Goal: Complete application form: Complete application form

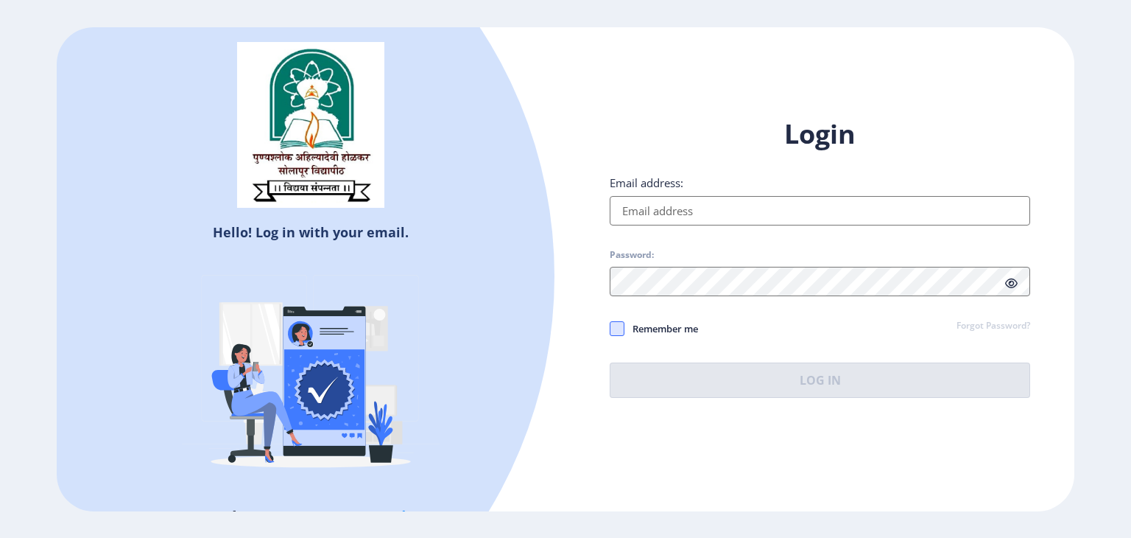
type input "[EMAIL_ADDRESS][DOMAIN_NAME]"
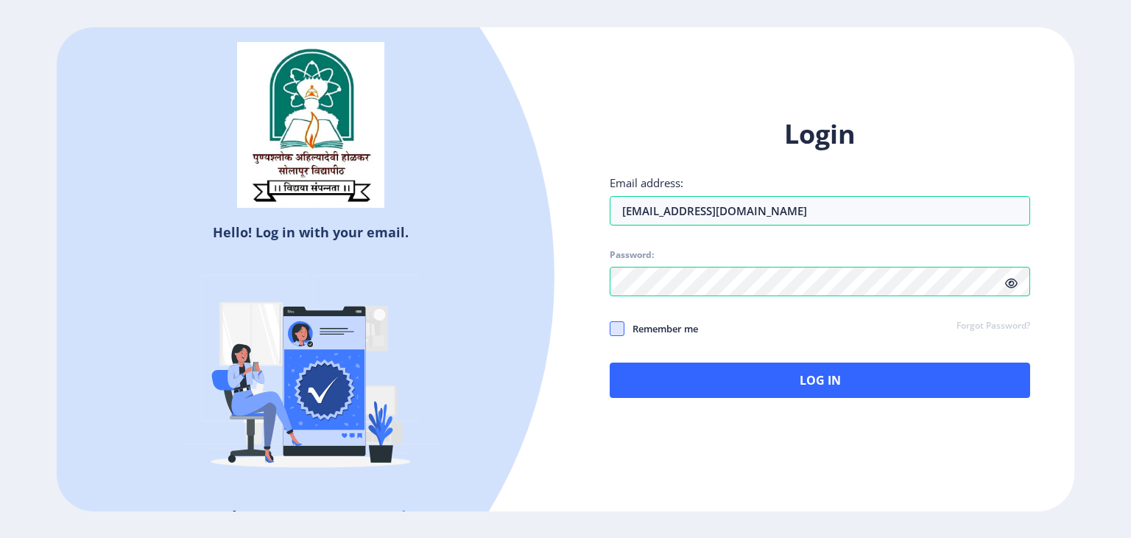
click at [622, 332] on span at bounding box center [617, 328] width 15 height 15
click at [611, 328] on input "Remember me" at bounding box center [610, 328] width 1 height 1
checkbox input "true"
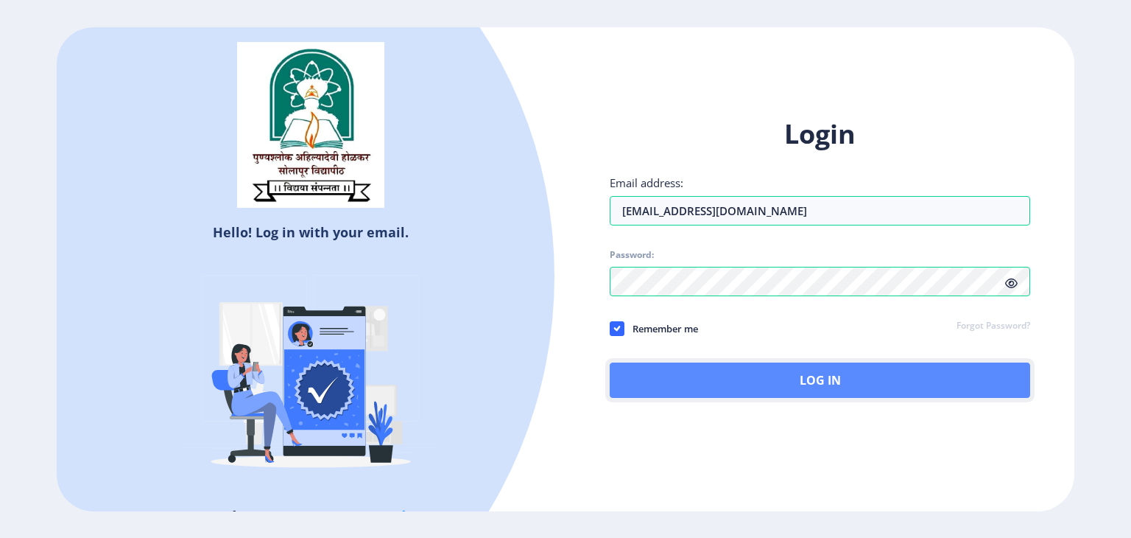
click at [698, 370] on button "Log In" at bounding box center [820, 379] width 421 height 35
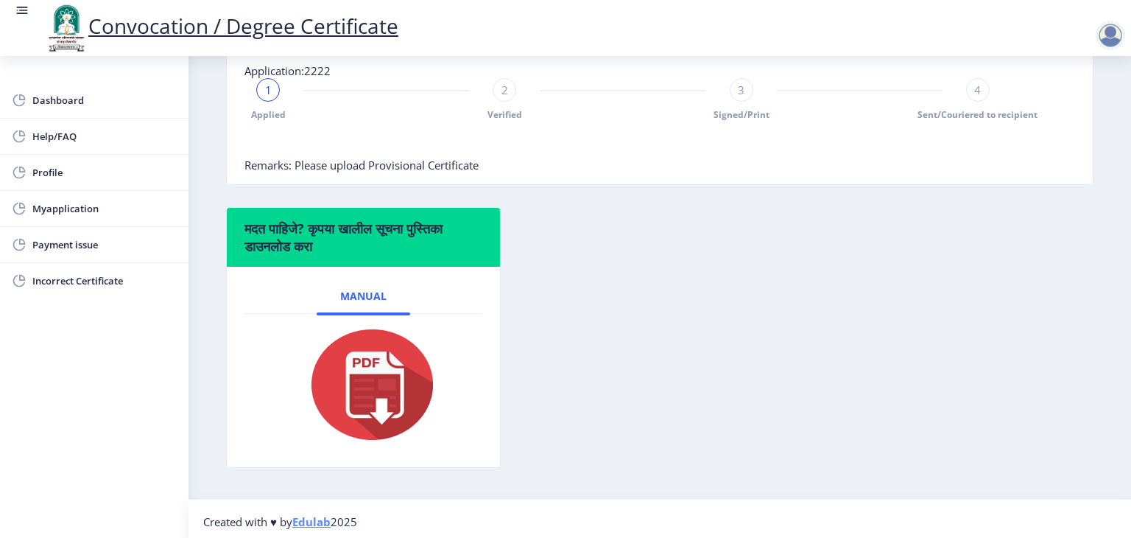
scroll to position [367, 0]
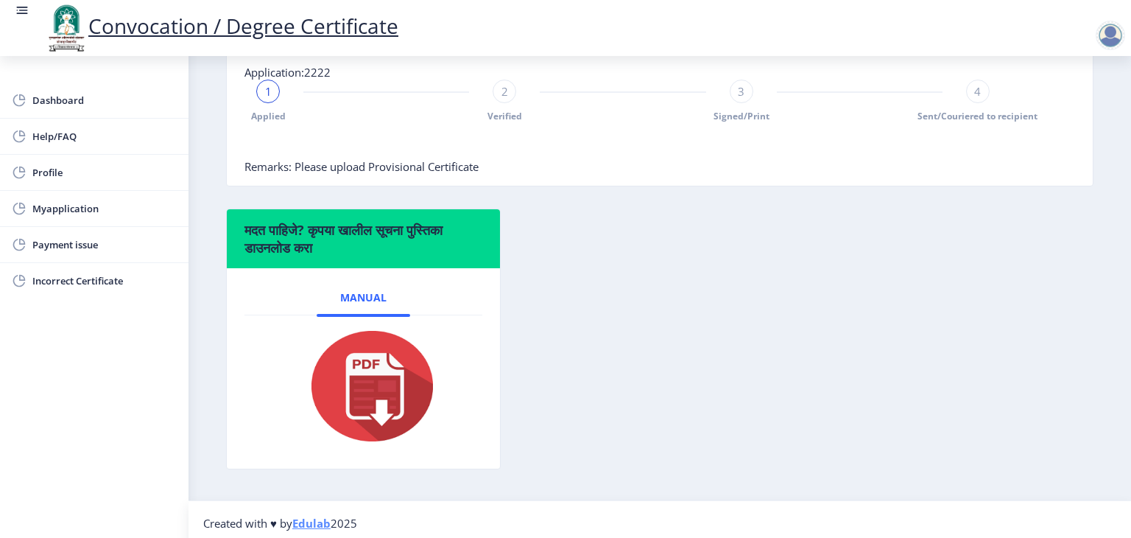
click at [305, 174] on span "Remarks: Please upload Provisional Certificate" at bounding box center [362, 166] width 234 height 15
click at [730, 103] on div "3" at bounding box center [742, 92] width 24 height 24
click at [61, 205] on span "Myapplication" at bounding box center [104, 209] width 144 height 18
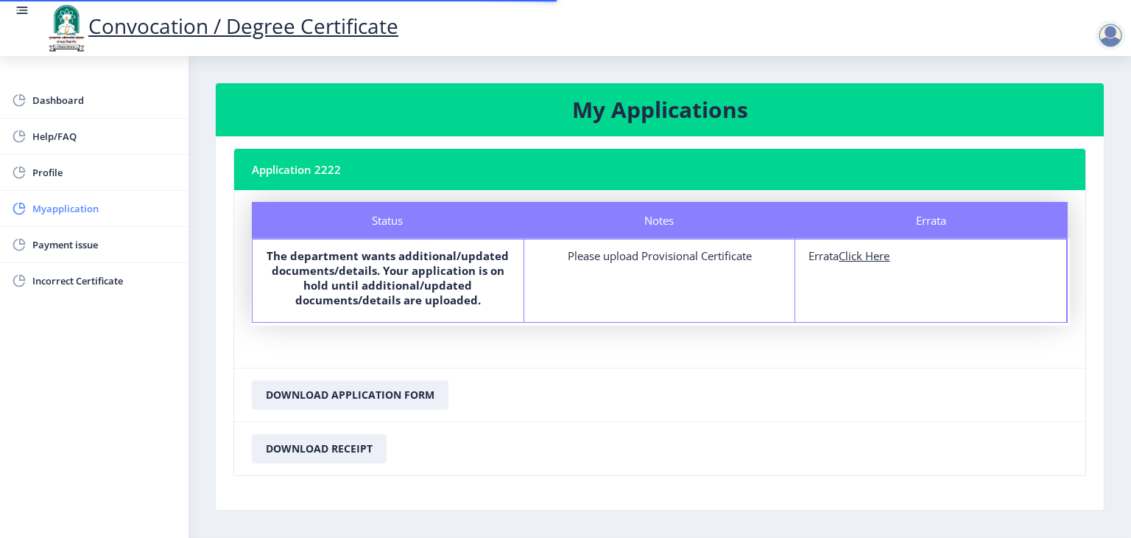
click at [61, 205] on span "Myapplication" at bounding box center [104, 209] width 144 height 18
click at [860, 259] on u "Click Here" at bounding box center [864, 255] width 51 height 15
select select
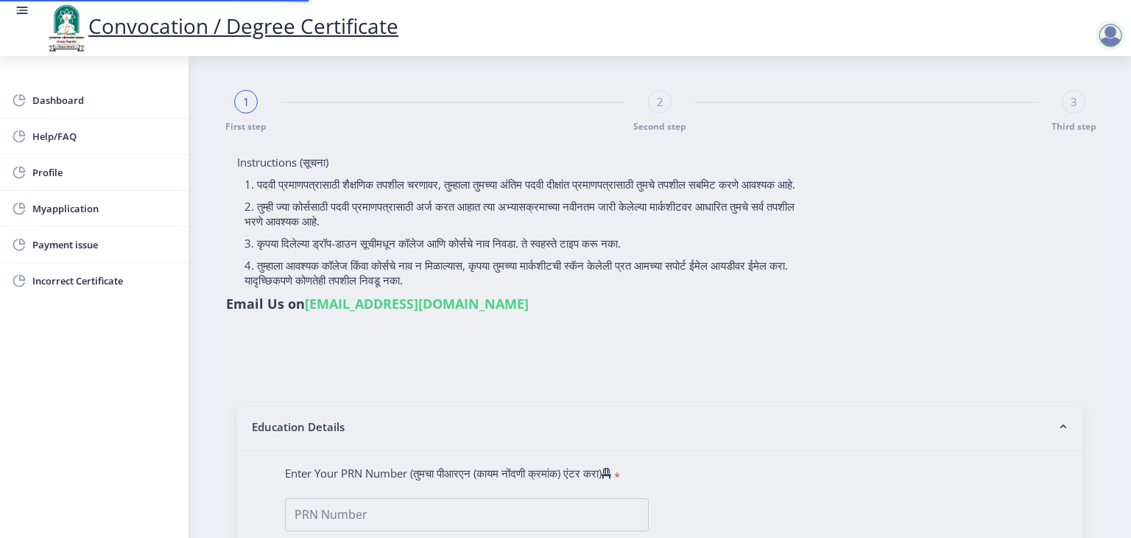
type input "2016032500038341"
select select "Regular"
select select "2019"
select select "March"
select select "PASS CLASS"
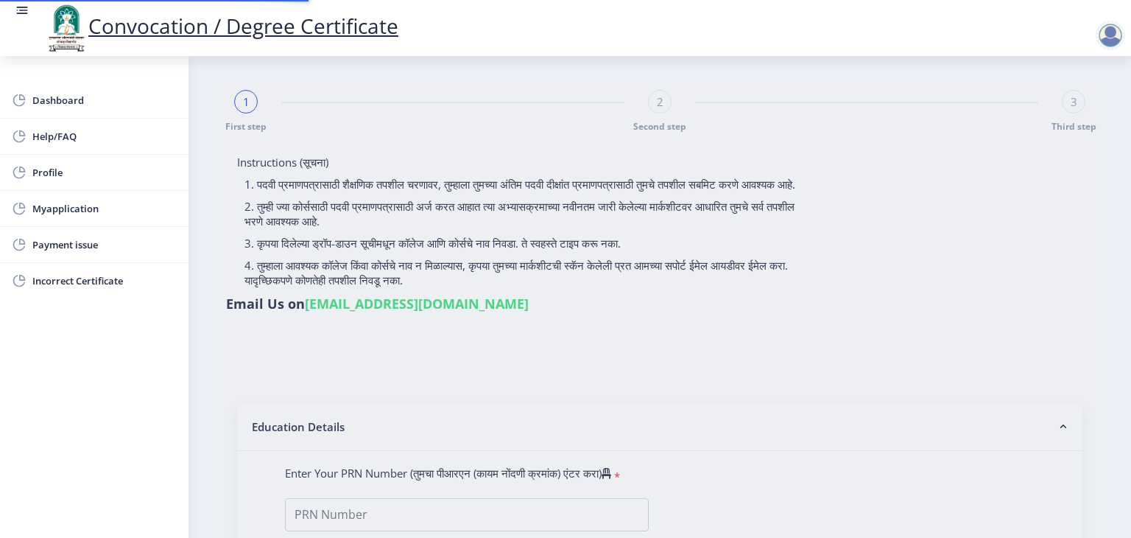
type input "821638"
select select "Chemistry"
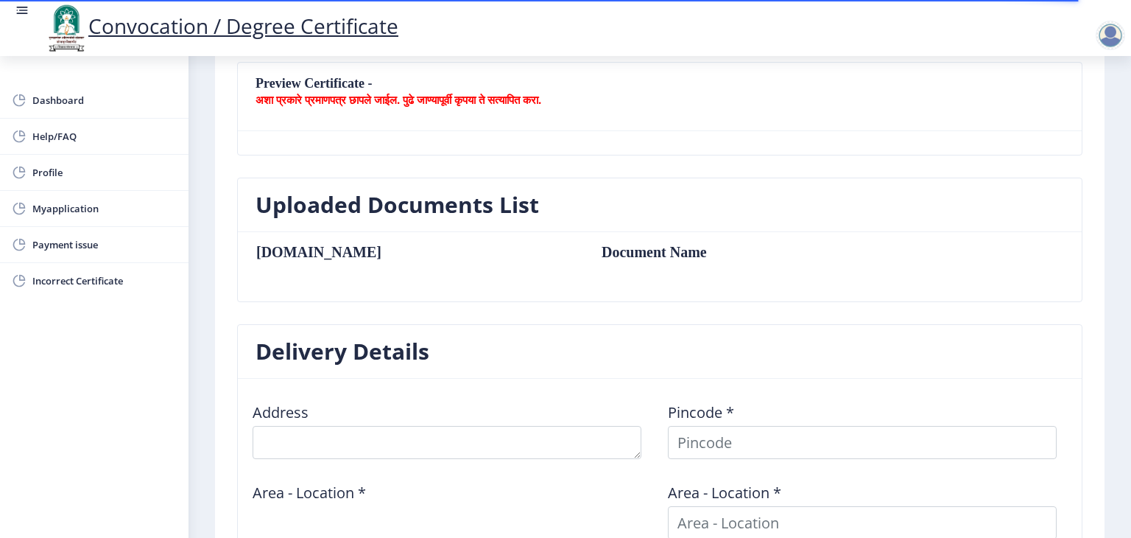
click at [300, 292] on nb-card-body "[DOMAIN_NAME] Document Name" at bounding box center [660, 266] width 844 height 69
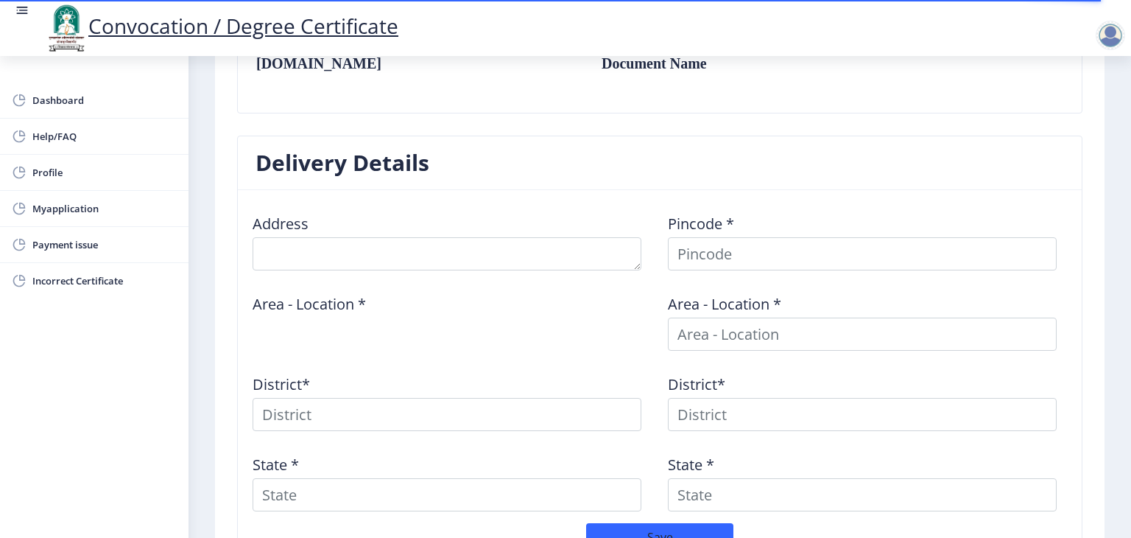
scroll to position [619, 0]
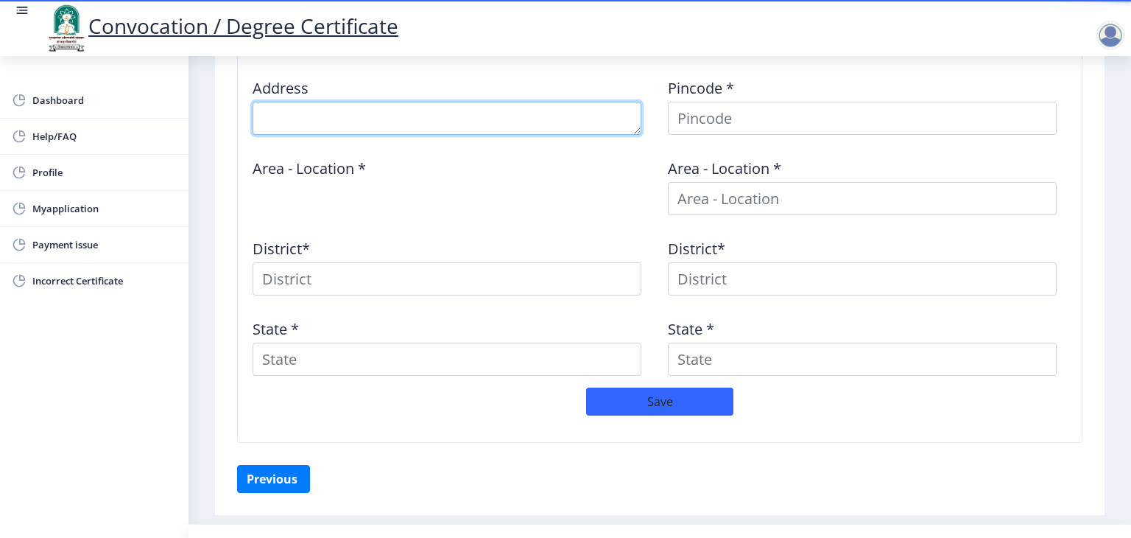
click at [318, 125] on textarea at bounding box center [447, 118] width 389 height 33
type textarea "[PERSON_NAME][STREET_ADDRESS][PERSON_NAME][PERSON_NAME]"
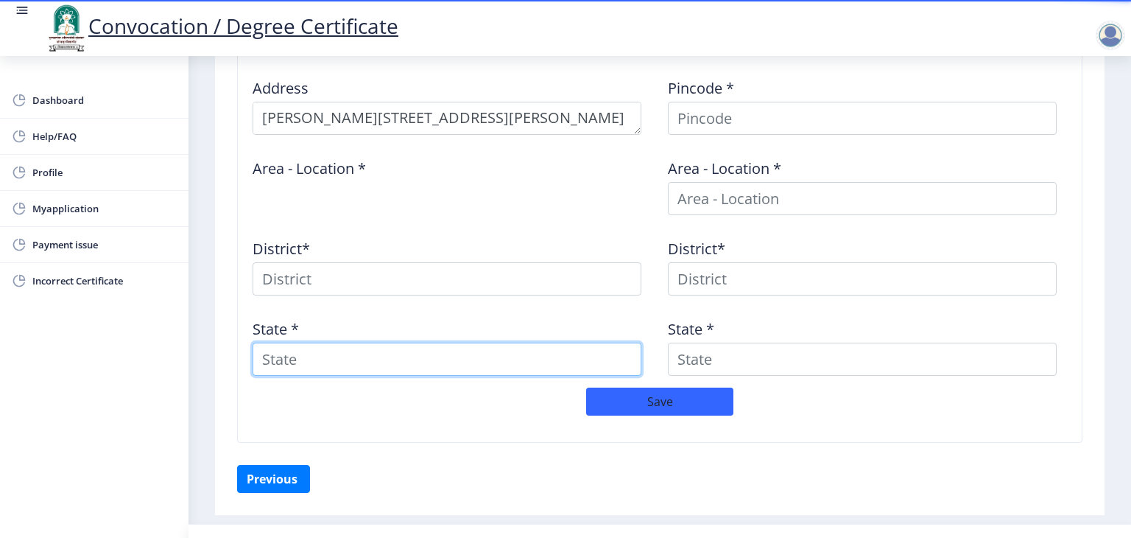
type input "[GEOGRAPHIC_DATA]"
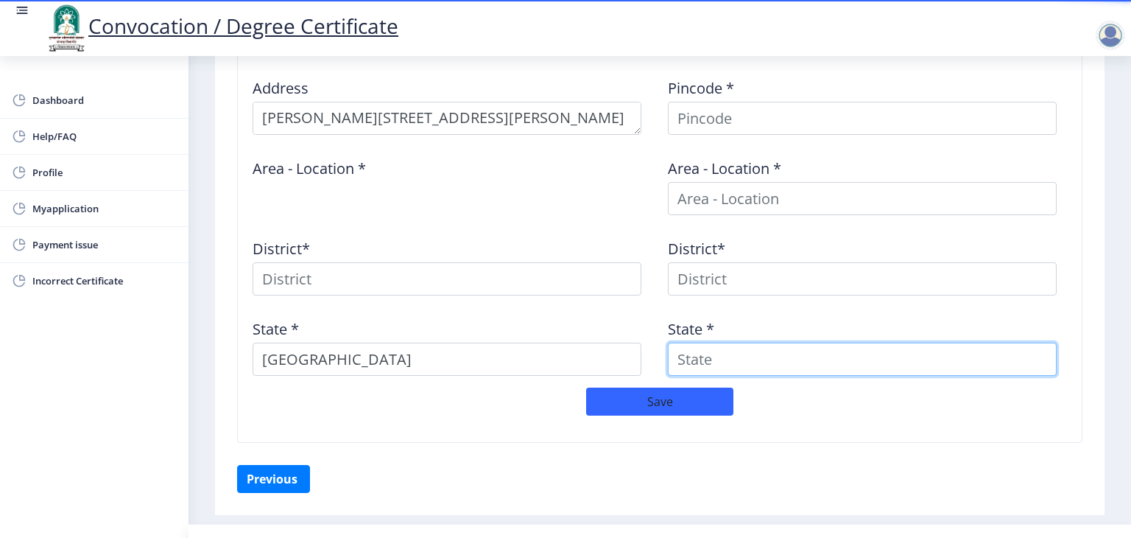
type input "[GEOGRAPHIC_DATA]"
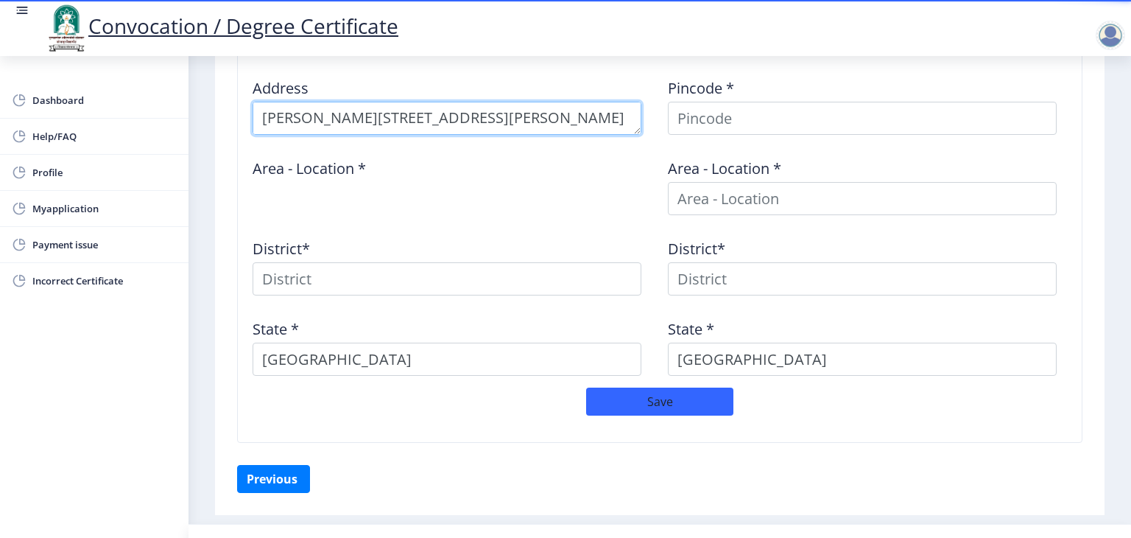
click at [583, 124] on textarea at bounding box center [447, 118] width 389 height 33
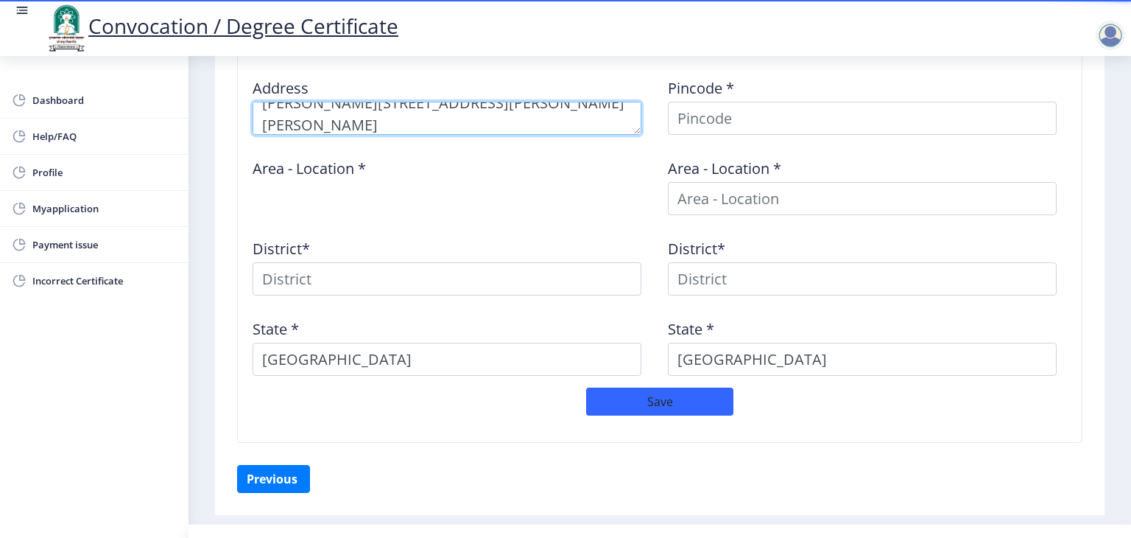
type textarea "[PERSON_NAME][STREET_ADDRESS][PERSON_NAME][PERSON_NAME]"
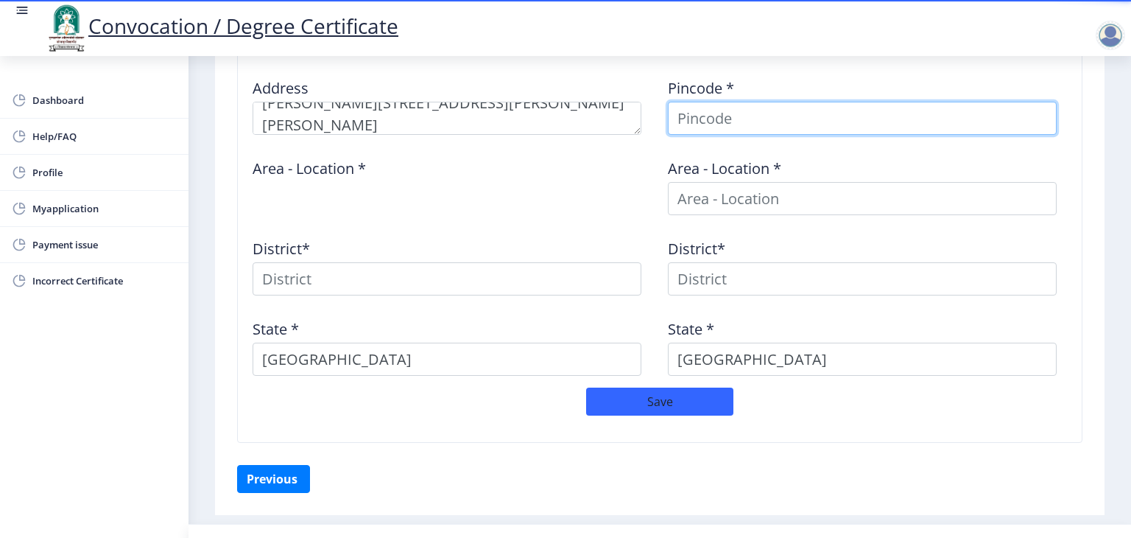
click at [705, 113] on input at bounding box center [862, 118] width 389 height 33
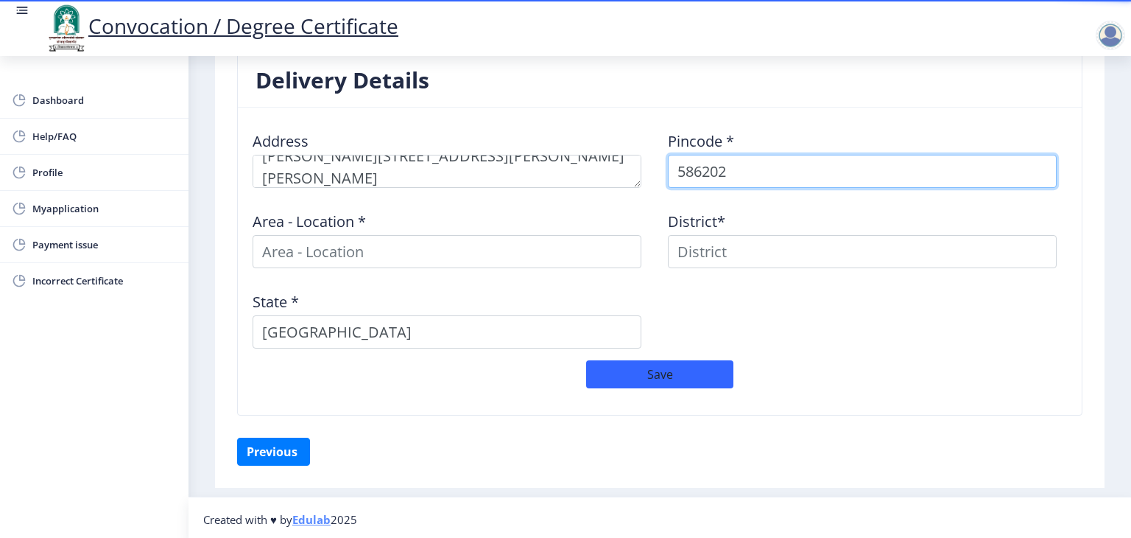
scroll to position [577, 0]
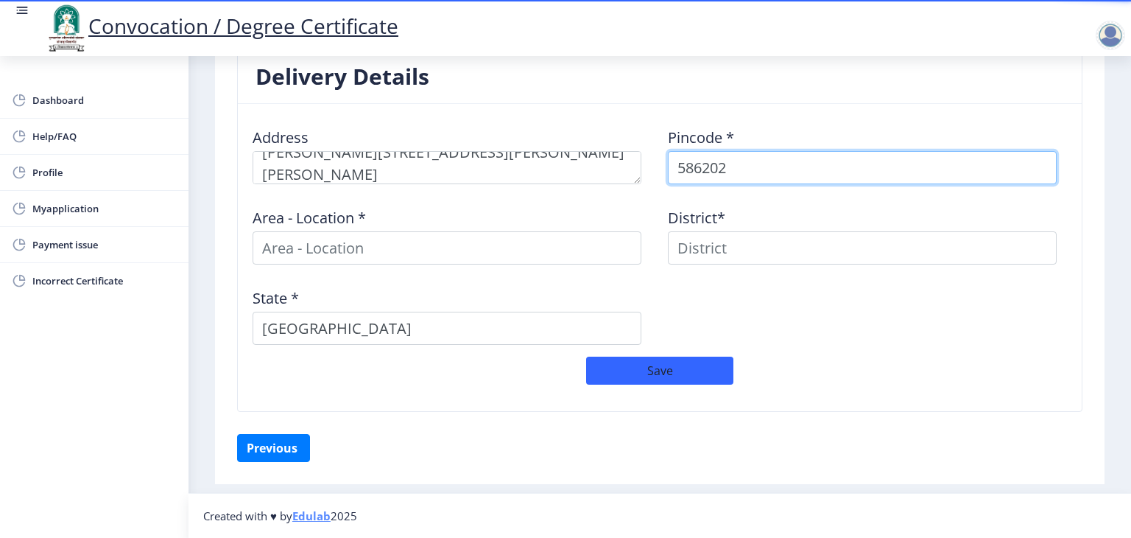
type input "586202"
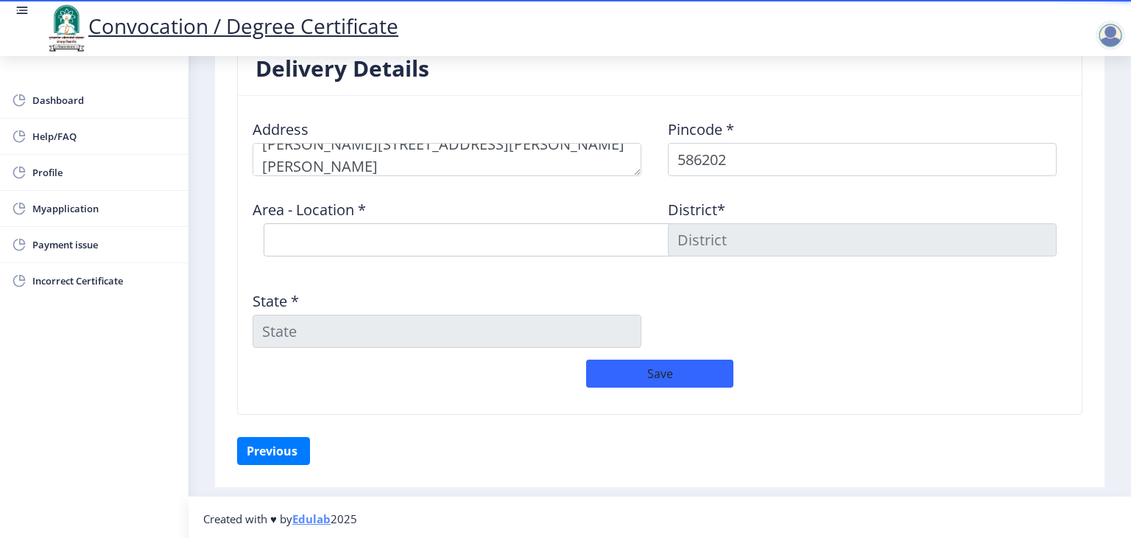
click at [568, 238] on select "Select Area Location Almel S.O [PERSON_NAME] Hikkangutti B.O Huvinhalli [PERSON…" at bounding box center [485, 239] width 442 height 33
select select "1: Object"
click at [264, 223] on select "Select Area Location Almel S.O [PERSON_NAME] Hikkangutti B.O Huvinhalli [PERSON…" at bounding box center [485, 239] width 442 height 33
type input "BIJAPUR(KAR)"
type input "[GEOGRAPHIC_DATA]"
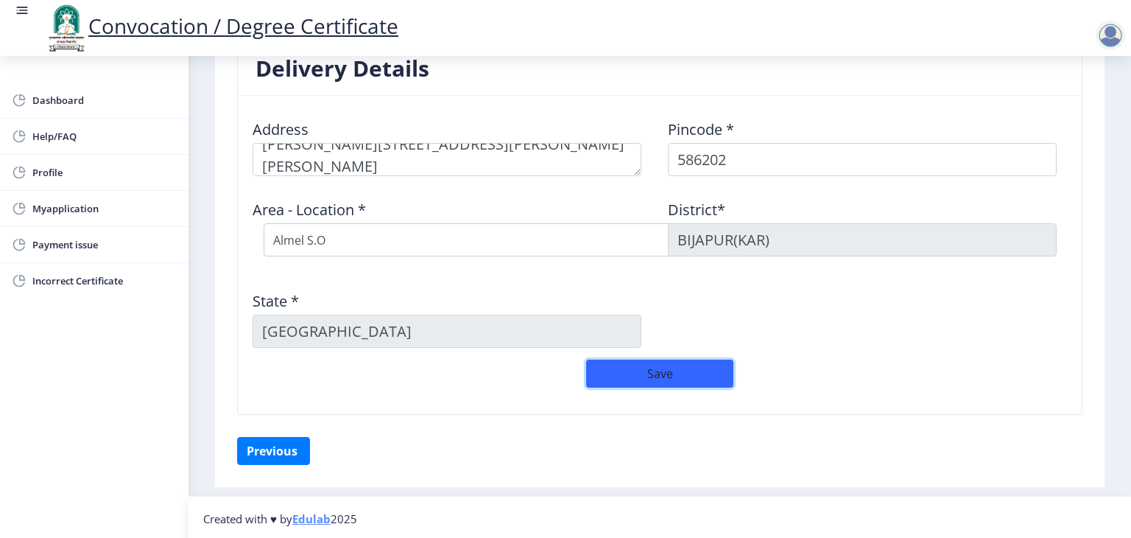
click at [678, 378] on button "Save" at bounding box center [659, 373] width 147 height 28
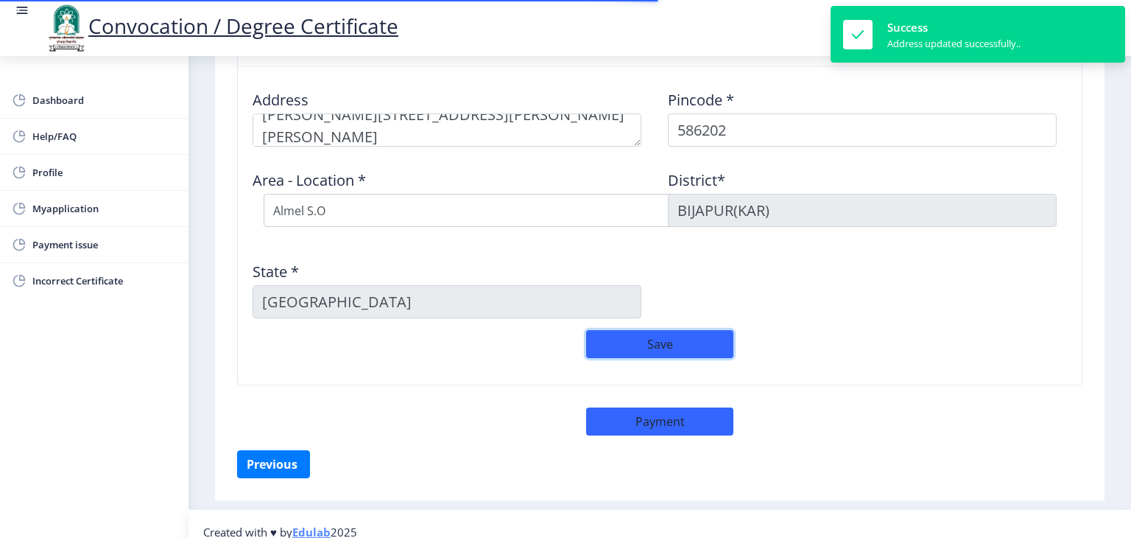
scroll to position [619, 0]
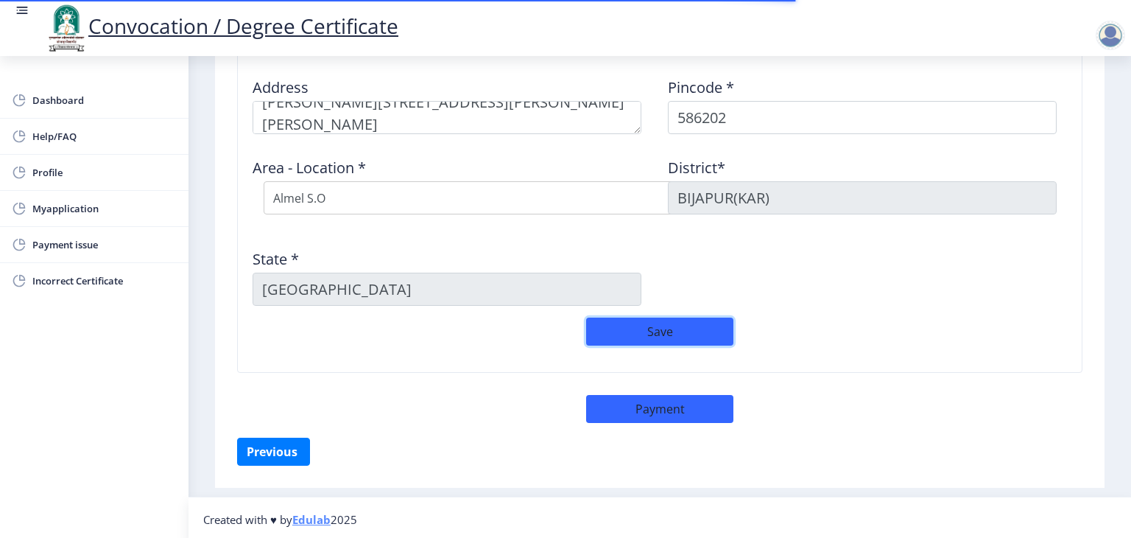
click at [622, 335] on button "Save" at bounding box center [659, 331] width 147 height 28
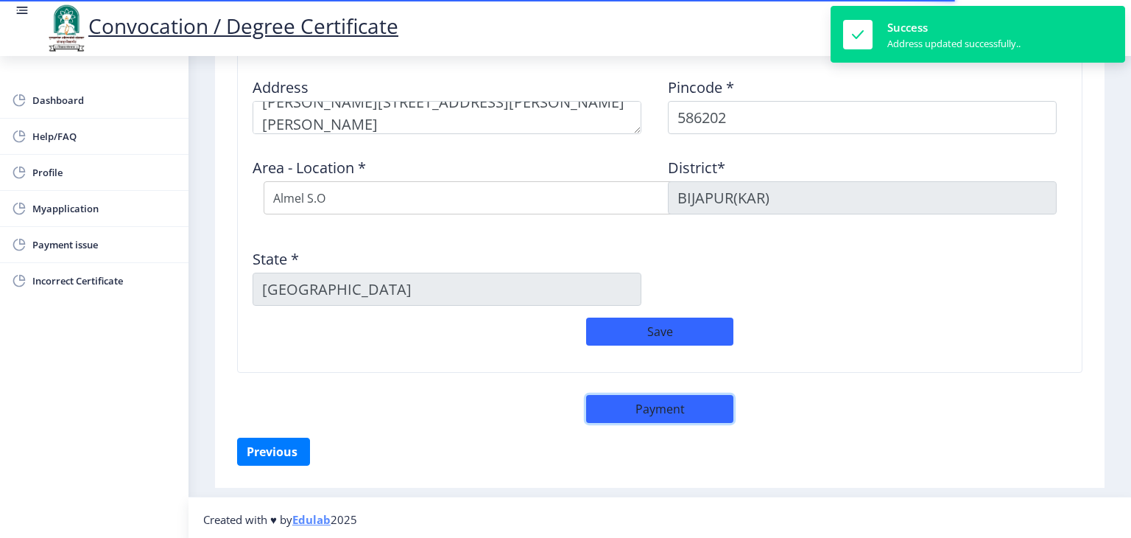
click at [653, 414] on button "Payment" at bounding box center [659, 409] width 147 height 28
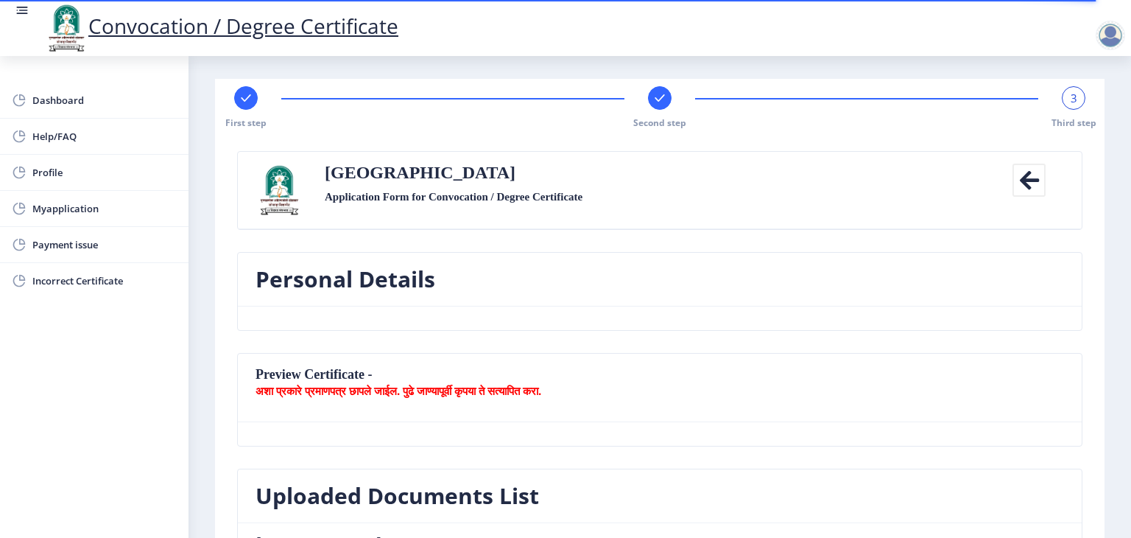
scroll to position [0, 0]
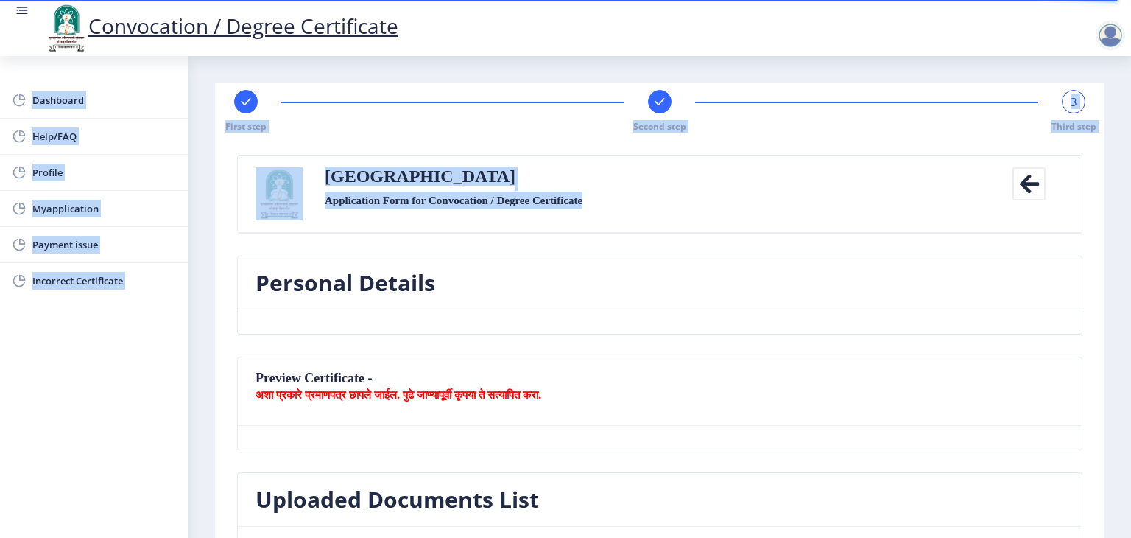
drag, startPoint x: 1131, startPoint y: 46, endPoint x: 1131, endPoint y: 186, distance: 140.7
click at [1131, 186] on div "Convocation / Degree Certificate Dashboard Help/FAQ Profile Myapplication Payme…" at bounding box center [565, 269] width 1131 height 538
click at [832, 185] on div "Solapur University Application Form for Convocation / Degree Certificate" at bounding box center [660, 193] width 692 height 53
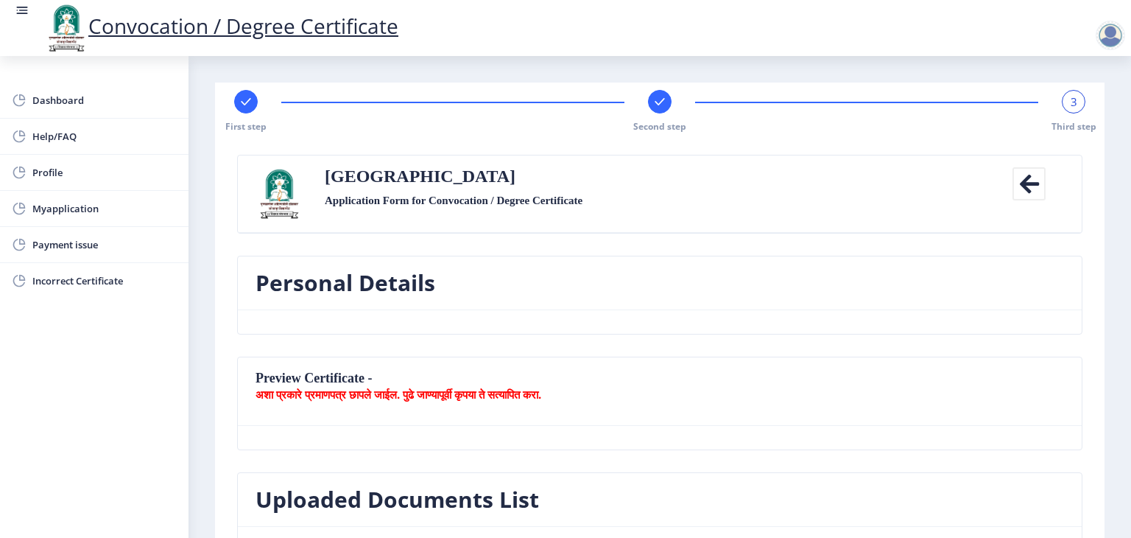
click at [681, 287] on nb-card-header "Personal Details" at bounding box center [660, 283] width 844 height 54
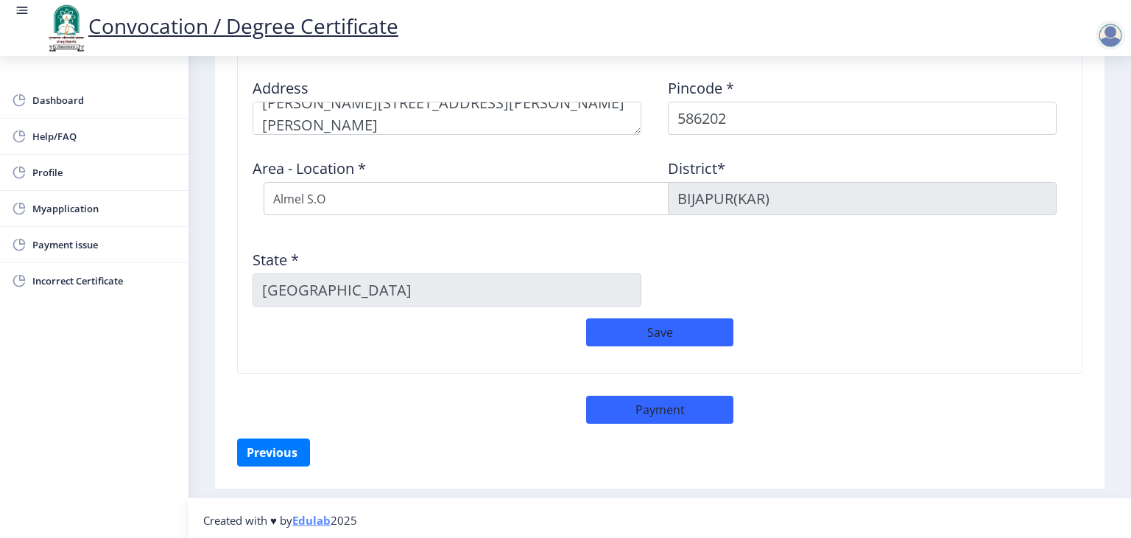
scroll to position [619, 0]
click at [280, 444] on button "Previous ‍" at bounding box center [273, 452] width 73 height 28
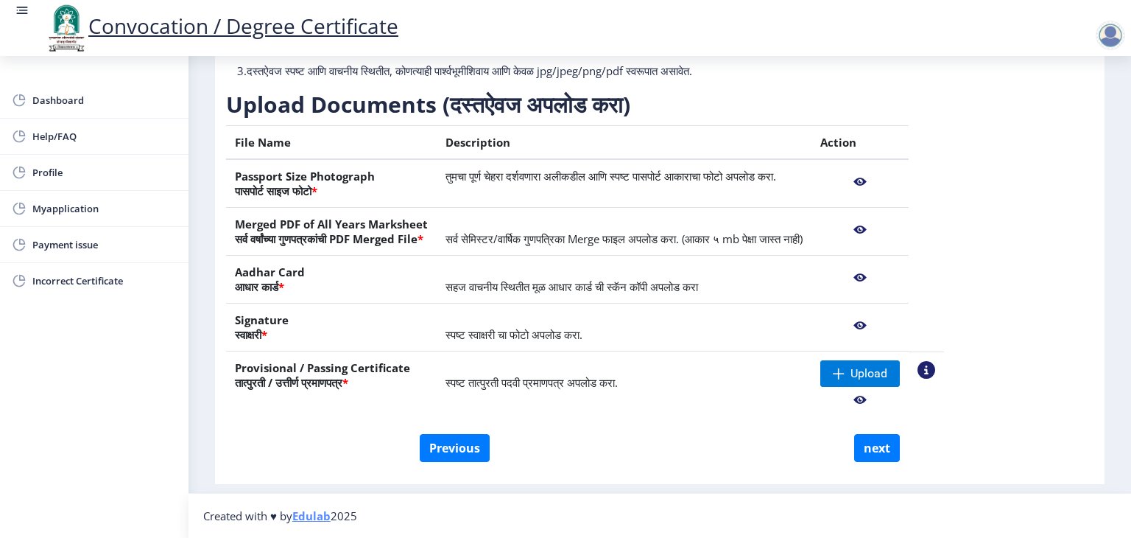
scroll to position [183, 0]
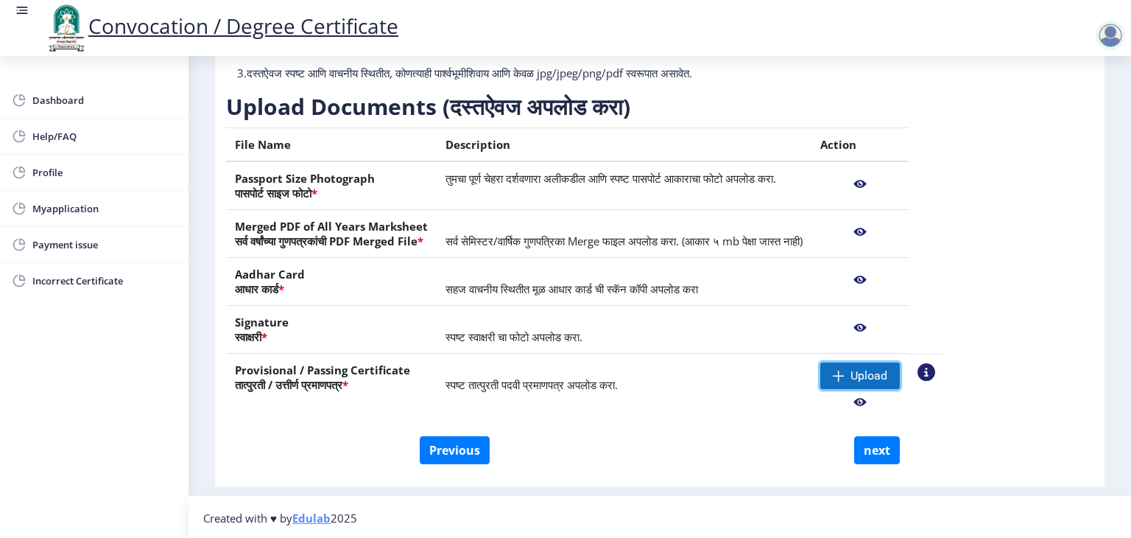
click at [896, 372] on span "Upload" at bounding box center [861, 375] width 80 height 27
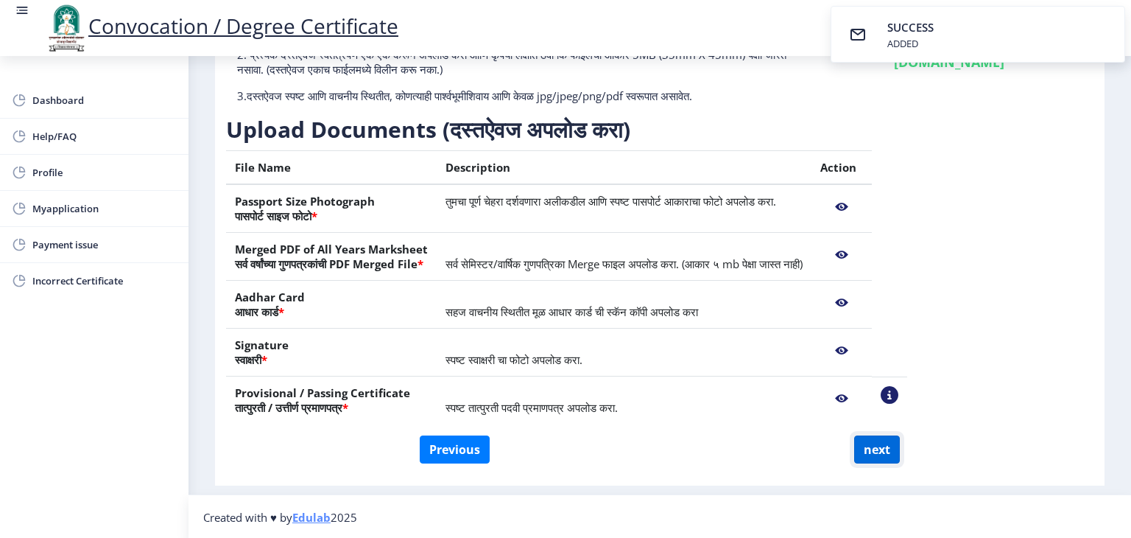
click at [886, 453] on button "next" at bounding box center [877, 449] width 46 height 28
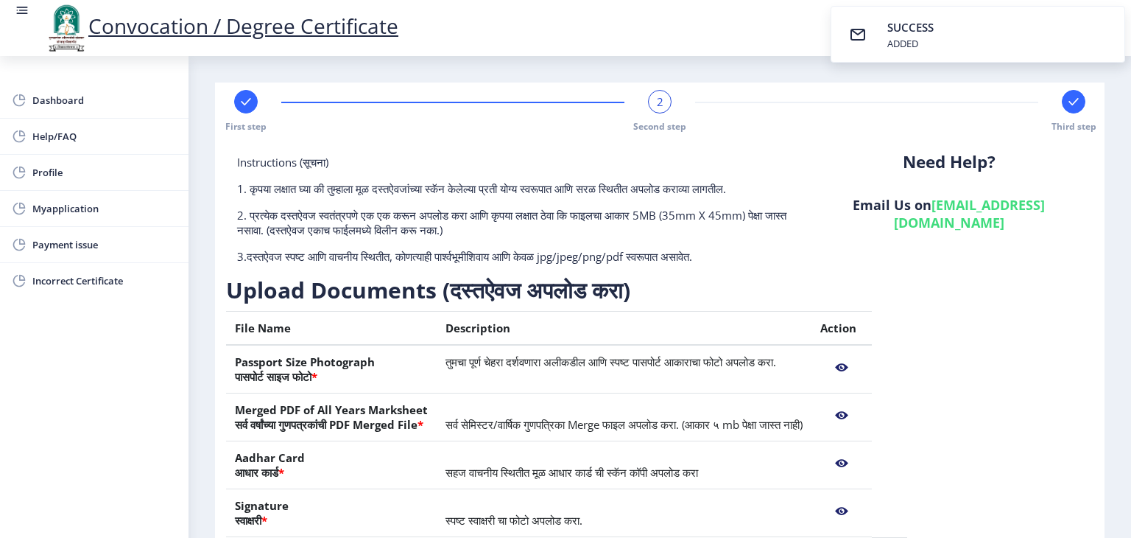
select select
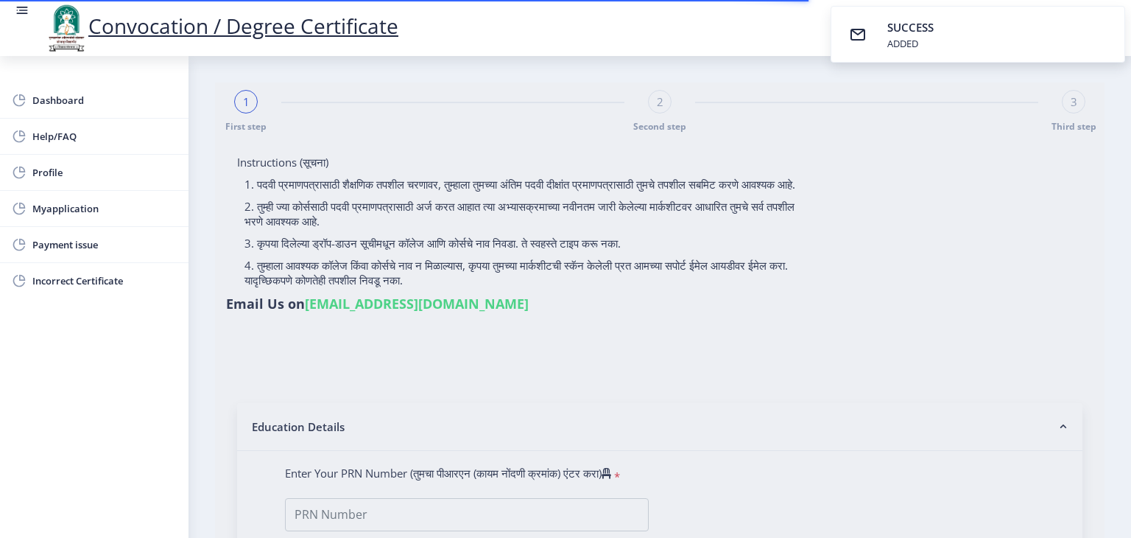
type input "[PERSON_NAME] [PERSON_NAME]"
type input "Rambai"
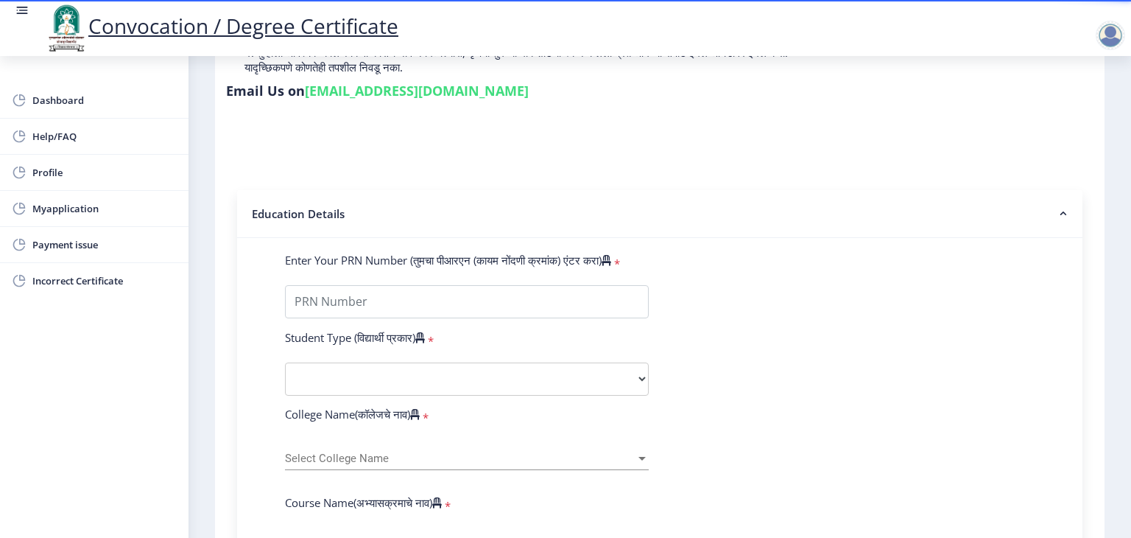
scroll to position [92, 0]
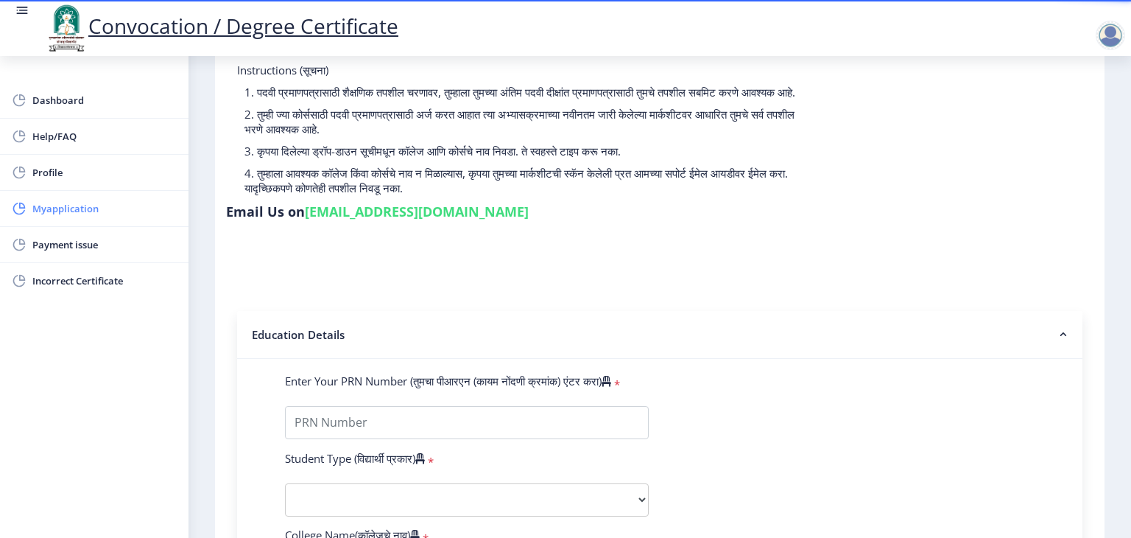
click at [71, 205] on span "Myapplication" at bounding box center [104, 209] width 144 height 18
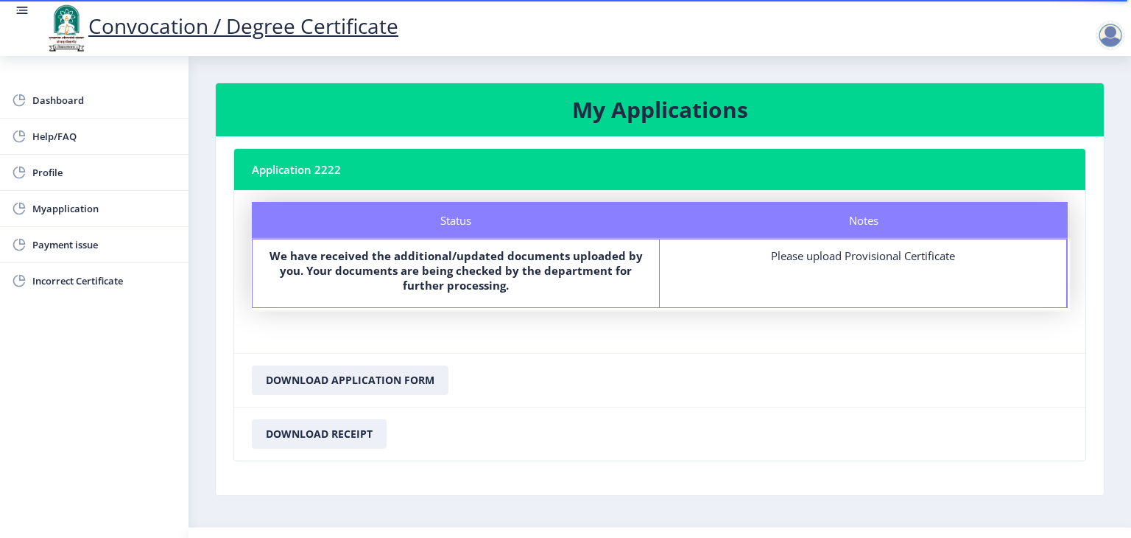
click at [875, 245] on div "Notes Please upload Provisional Certificate" at bounding box center [863, 273] width 407 height 68
click at [862, 271] on div "Notes Please upload Provisional Certificate" at bounding box center [863, 273] width 407 height 68
click at [365, 273] on b "We have received the additional/updated documents uploaded by you. Your documen…" at bounding box center [456, 270] width 373 height 44
click at [60, 209] on span "Myapplication" at bounding box center [104, 209] width 144 height 18
click at [288, 369] on button "Download Application Form" at bounding box center [350, 379] width 197 height 29
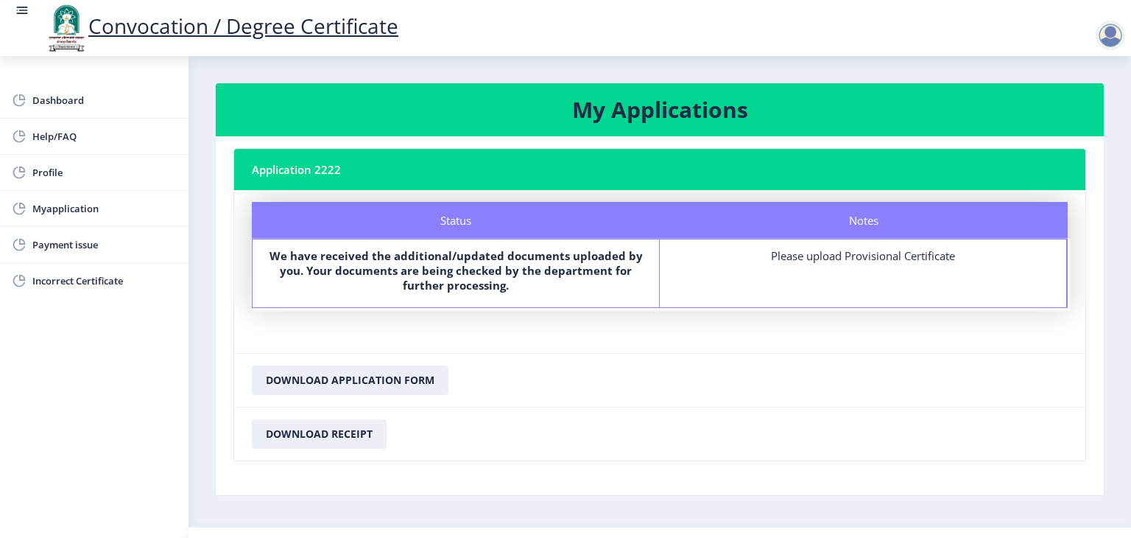
click at [513, 283] on label "We have received the additional/updated documents uploaded by you. Your documen…" at bounding box center [456, 270] width 380 height 44
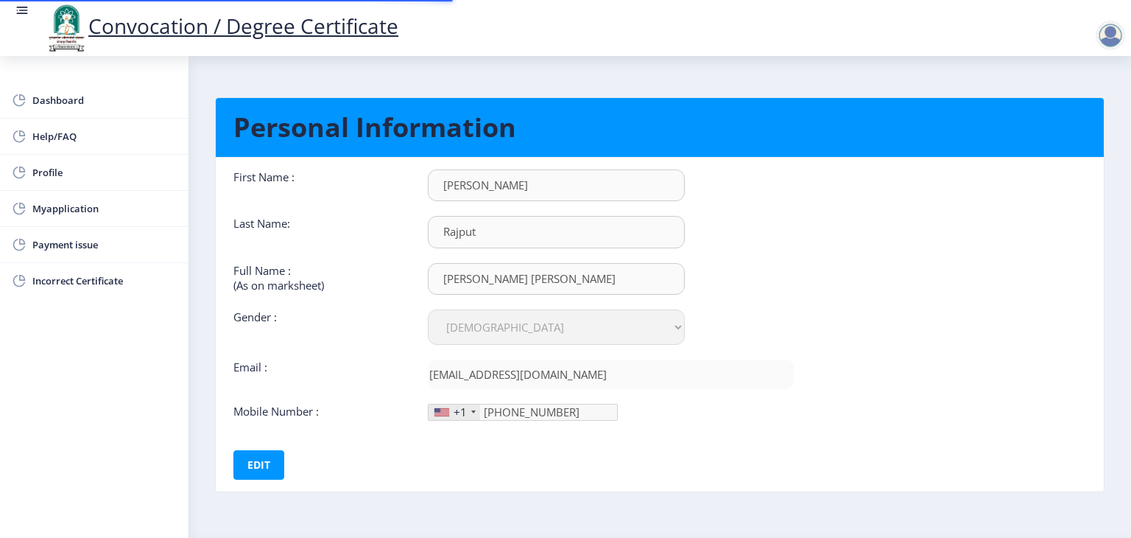
select select "[DEMOGRAPHIC_DATA]"
click at [80, 247] on span "Payment issue" at bounding box center [104, 245] width 144 height 18
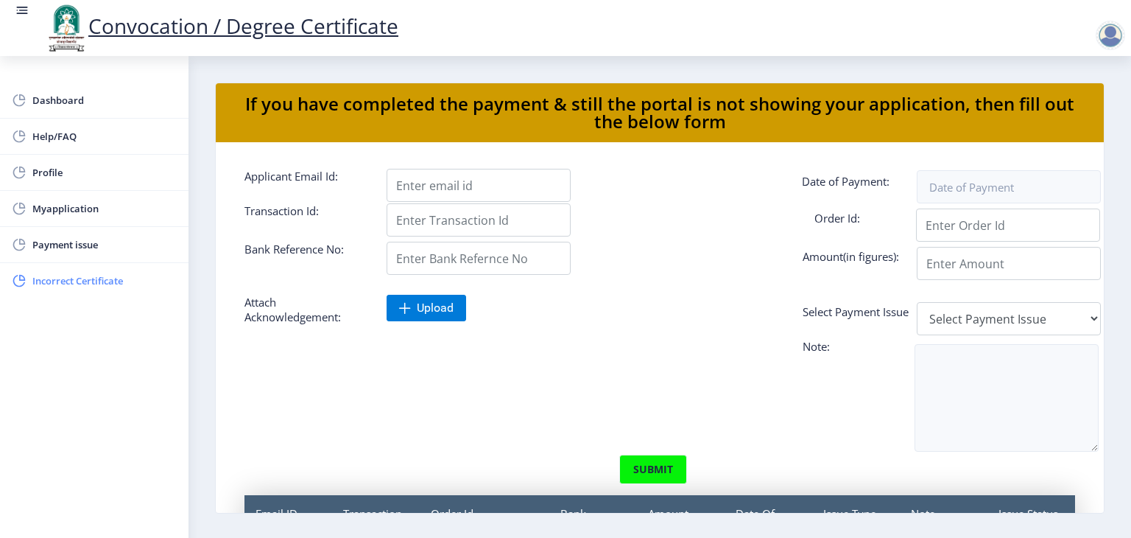
click at [90, 281] on span "Incorrect Certificate" at bounding box center [104, 281] width 144 height 18
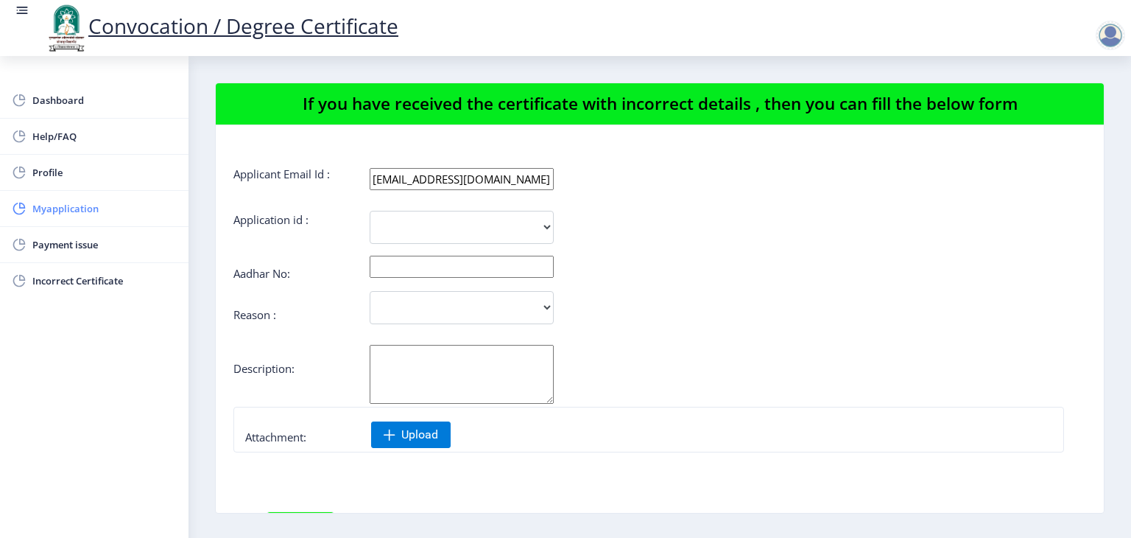
click at [61, 194] on link "Myapplication" at bounding box center [94, 208] width 189 height 35
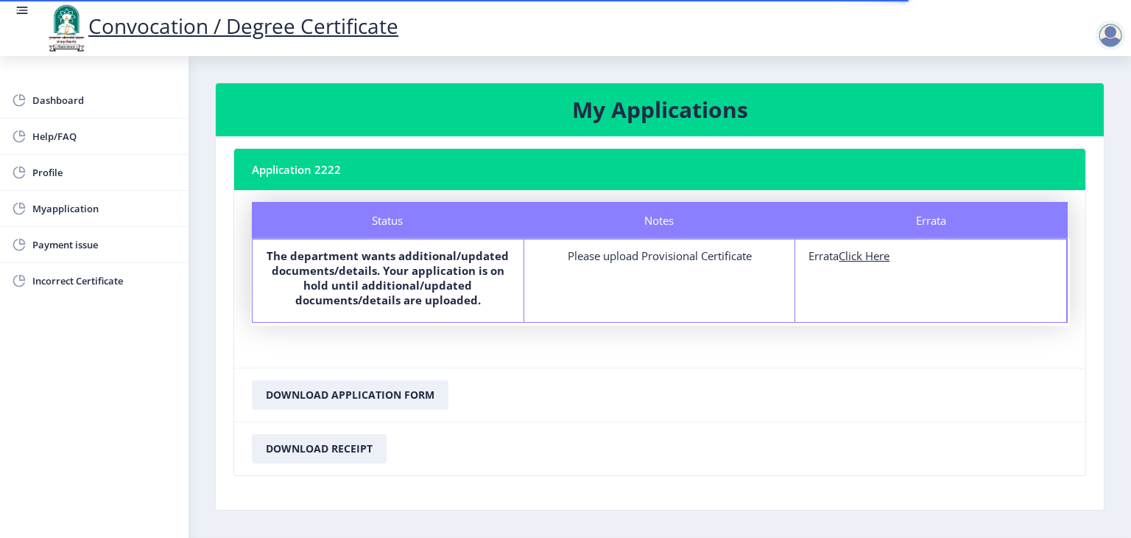
click at [869, 253] on u "Click Here" at bounding box center [864, 255] width 51 height 15
select select
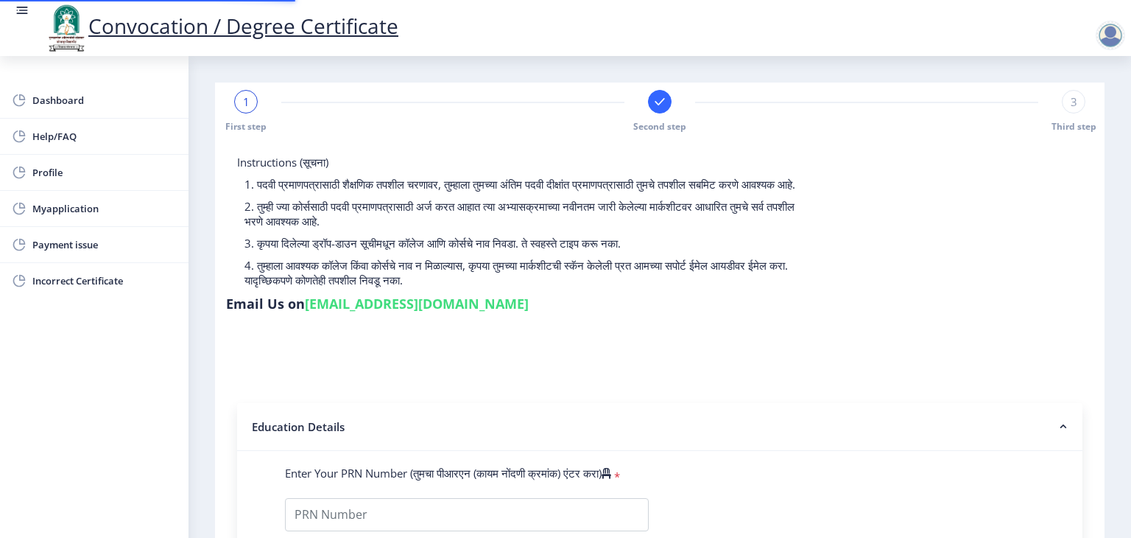
type input "2016032500038341"
select select "Regular"
select select "2019"
select select "March"
select select "PASS CLASS"
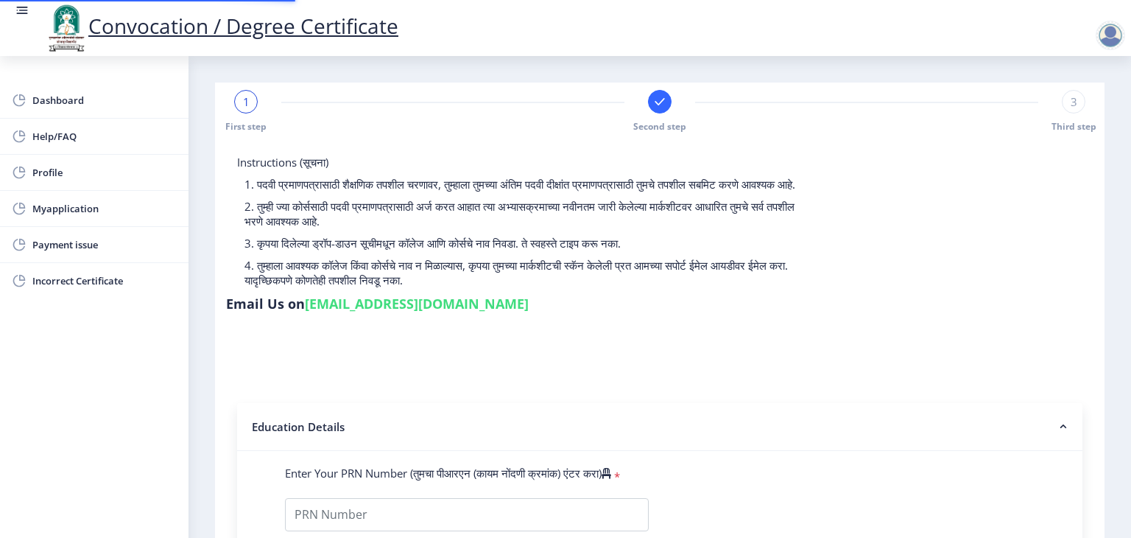
type input "821638"
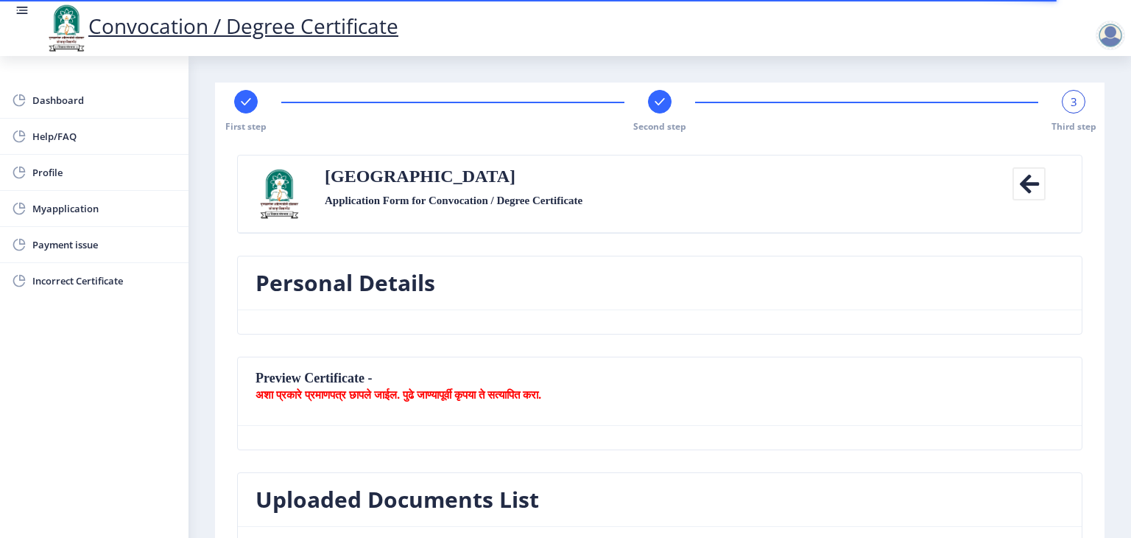
click at [1030, 179] on icon at bounding box center [1029, 183] width 33 height 33
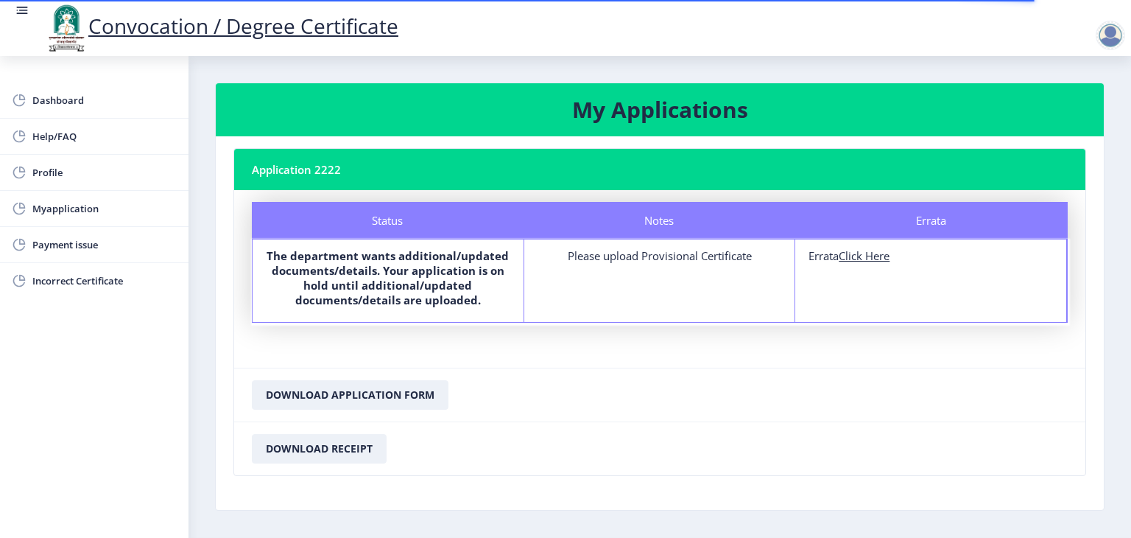
click at [866, 261] on u "Click Here" at bounding box center [864, 255] width 51 height 15
select select
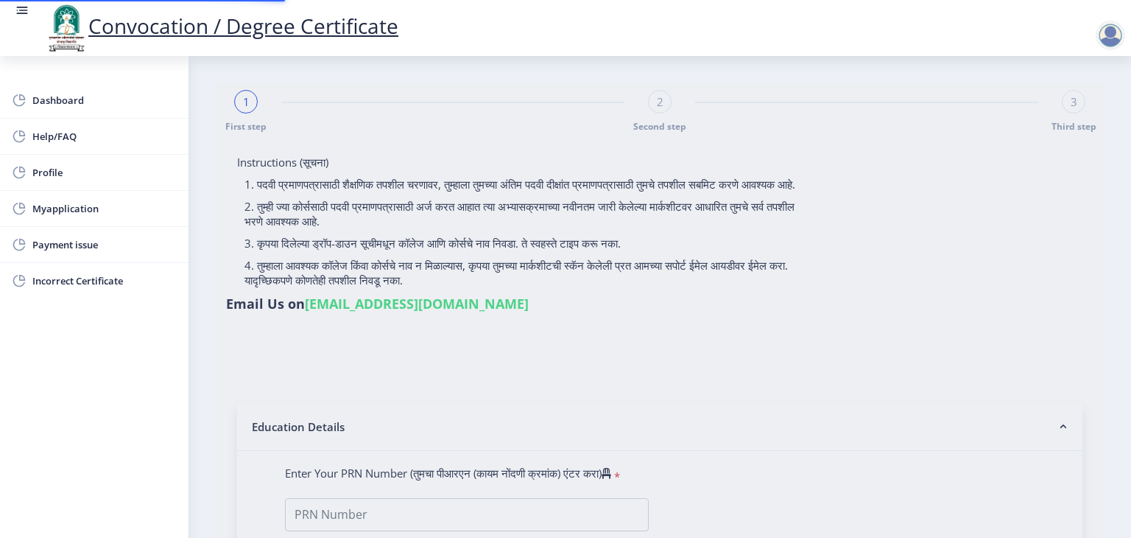
type input "2016032500038341"
select select "Regular"
select select "2019"
select select "March"
select select "PASS CLASS"
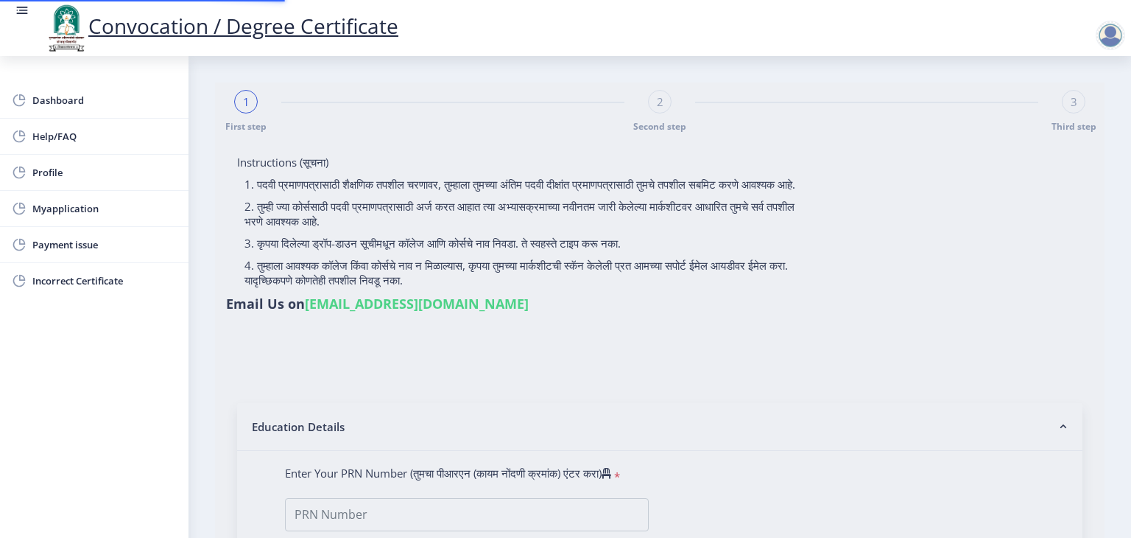
type input "821638"
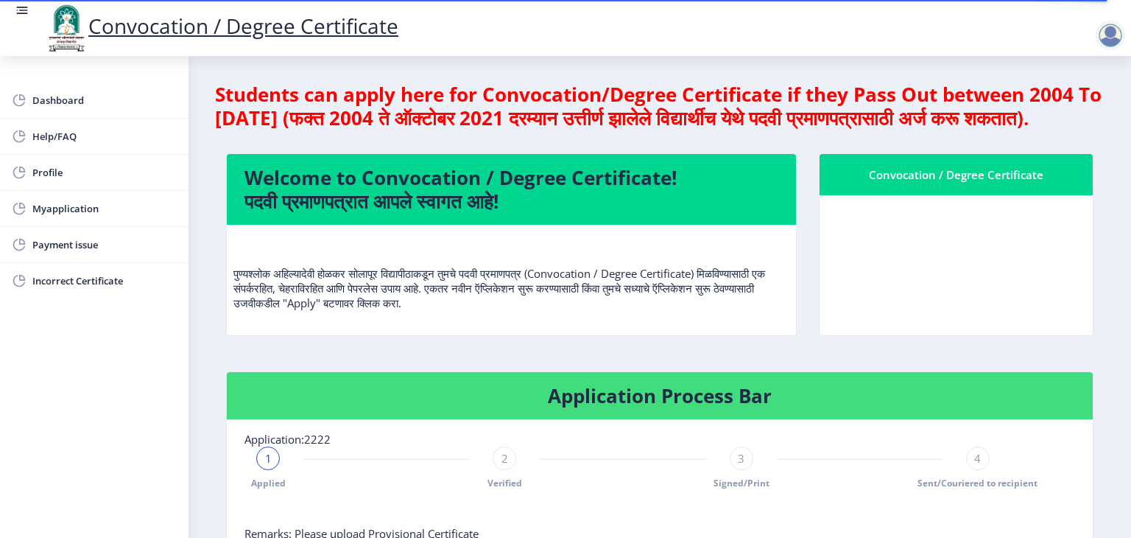
click at [636, 310] on p "पुण्यश्लोक अहिल्यादेवी होळकर सोलापूर विद्यापीठाकडून तुमचे पदवी प्रमाणपत्र (Conv…" at bounding box center [511, 273] width 556 height 74
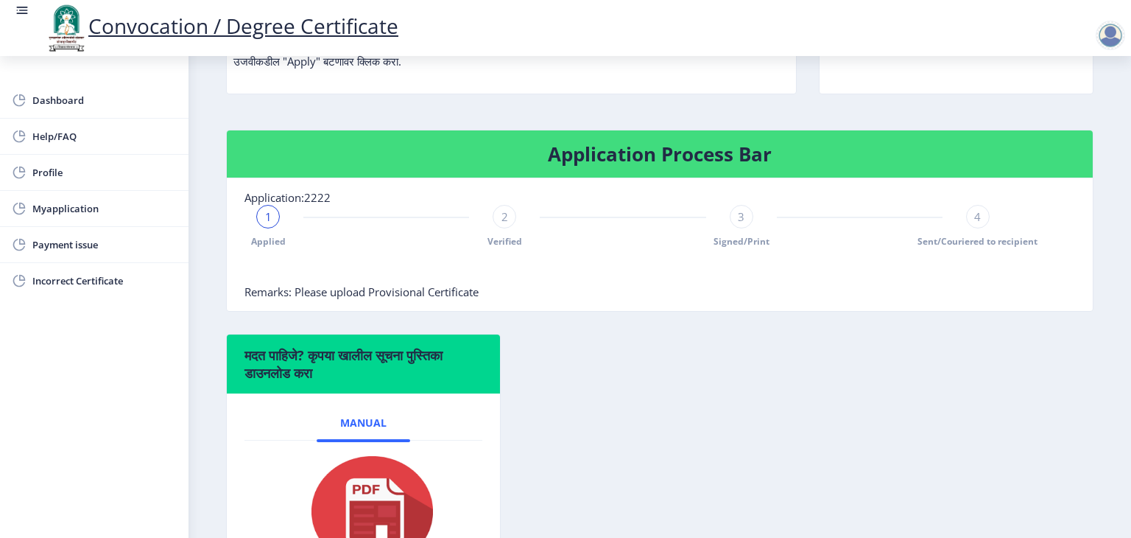
scroll to position [219, 0]
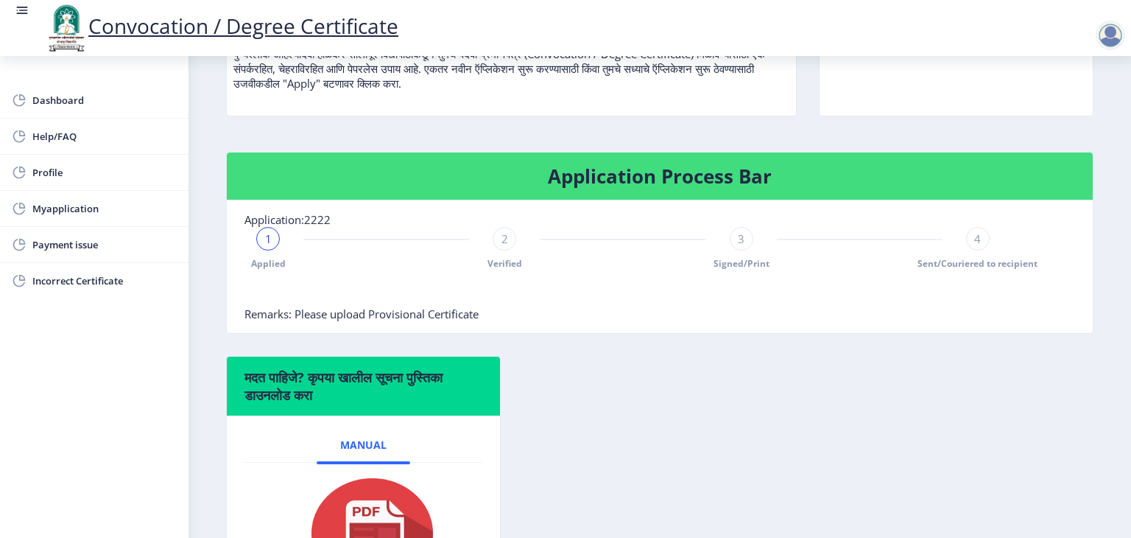
click at [737, 250] on div "3" at bounding box center [742, 239] width 24 height 24
click at [493, 270] on div "2 Verified" at bounding box center [505, 248] width 24 height 43
click at [754, 270] on div "Applied 2 Verified 3 Signed/Print 4 Sent/Couriered to recipient" at bounding box center [623, 248] width 757 height 43
click at [738, 246] on span "3" at bounding box center [741, 238] width 7 height 15
click at [977, 246] on span "4" at bounding box center [977, 238] width 7 height 15
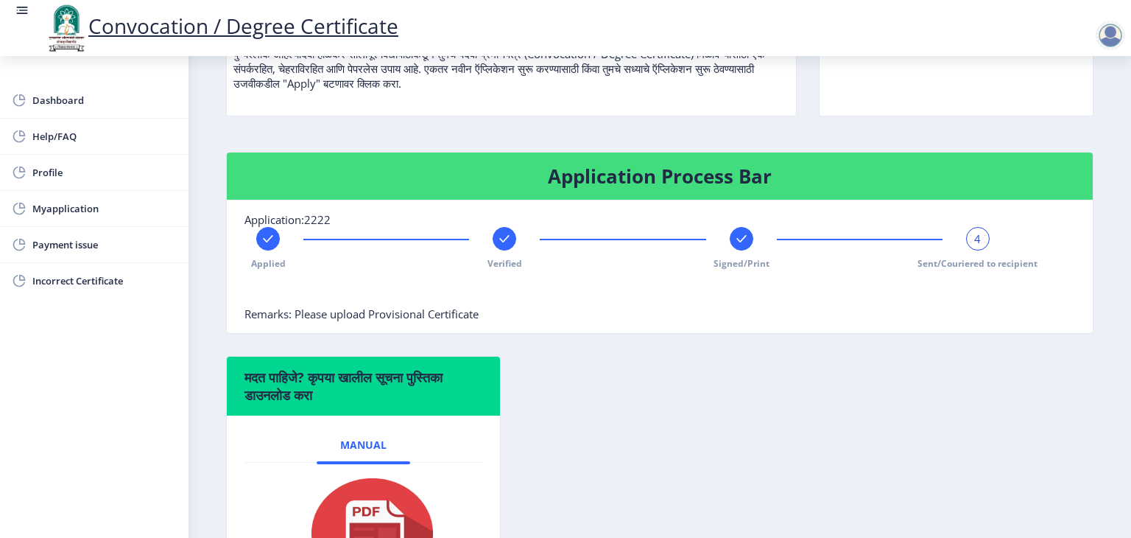
click at [977, 246] on span "4" at bounding box center [977, 238] width 7 height 15
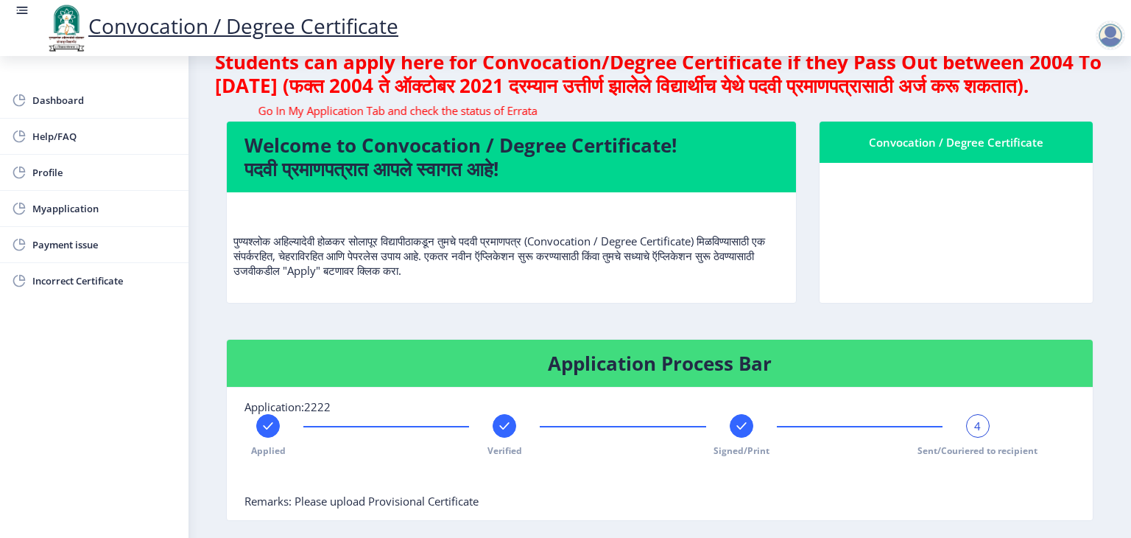
scroll to position [0, 0]
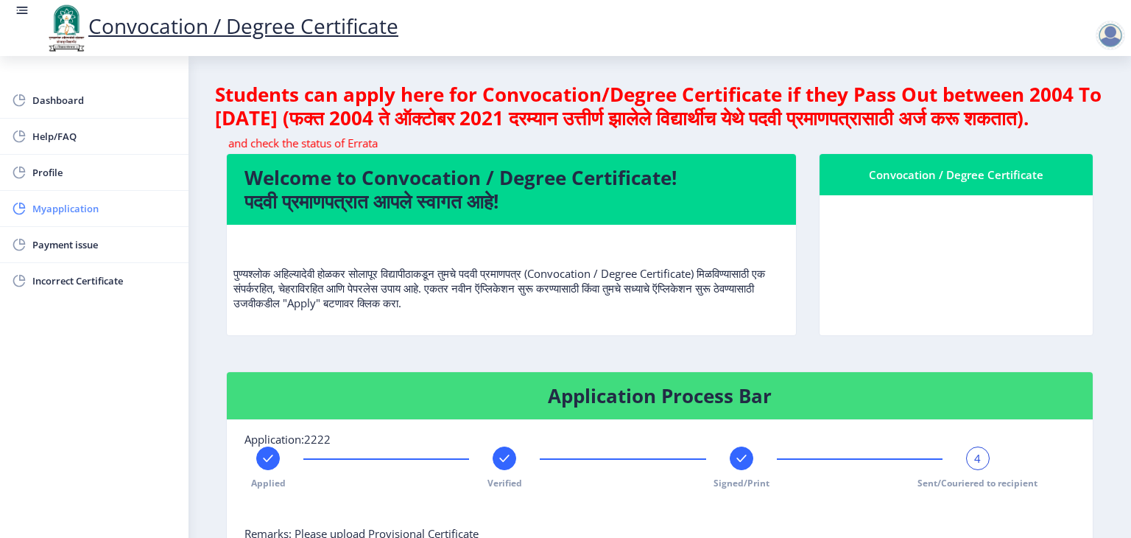
click at [68, 207] on span "Myapplication" at bounding box center [104, 209] width 144 height 18
